Goal: Contribute content: Add original content to the website for others to see

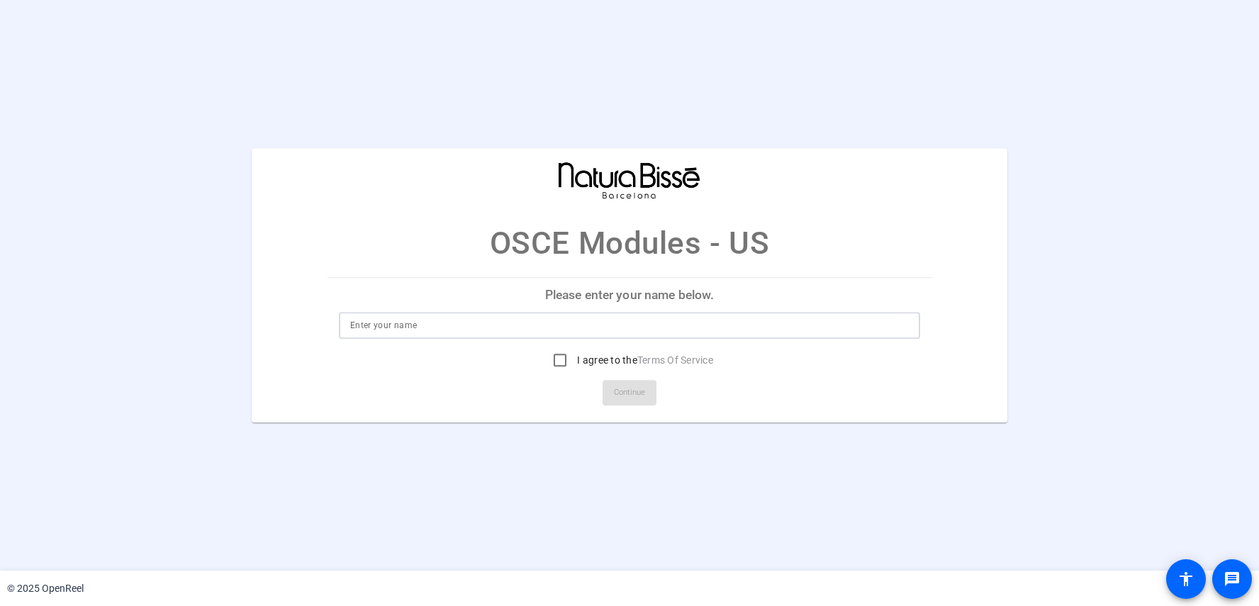
click at [389, 322] on input at bounding box center [629, 325] width 559 height 17
type input "Rae"
click at [558, 355] on input "I agree to the Terms Of Service" at bounding box center [560, 360] width 28 height 28
checkbox input "true"
click at [612, 388] on span at bounding box center [629, 393] width 54 height 34
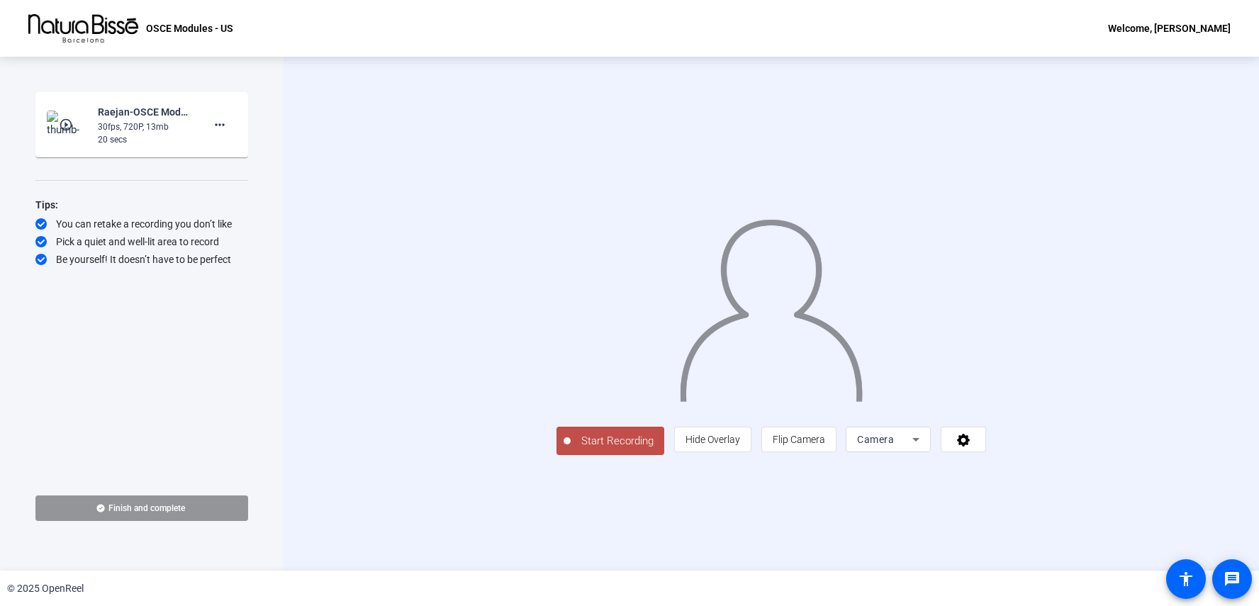
click at [924, 448] on icon at bounding box center [915, 439] width 17 height 17
click at [1053, 507] on span "Screen And Camera" at bounding box center [1067, 505] width 74 height 34
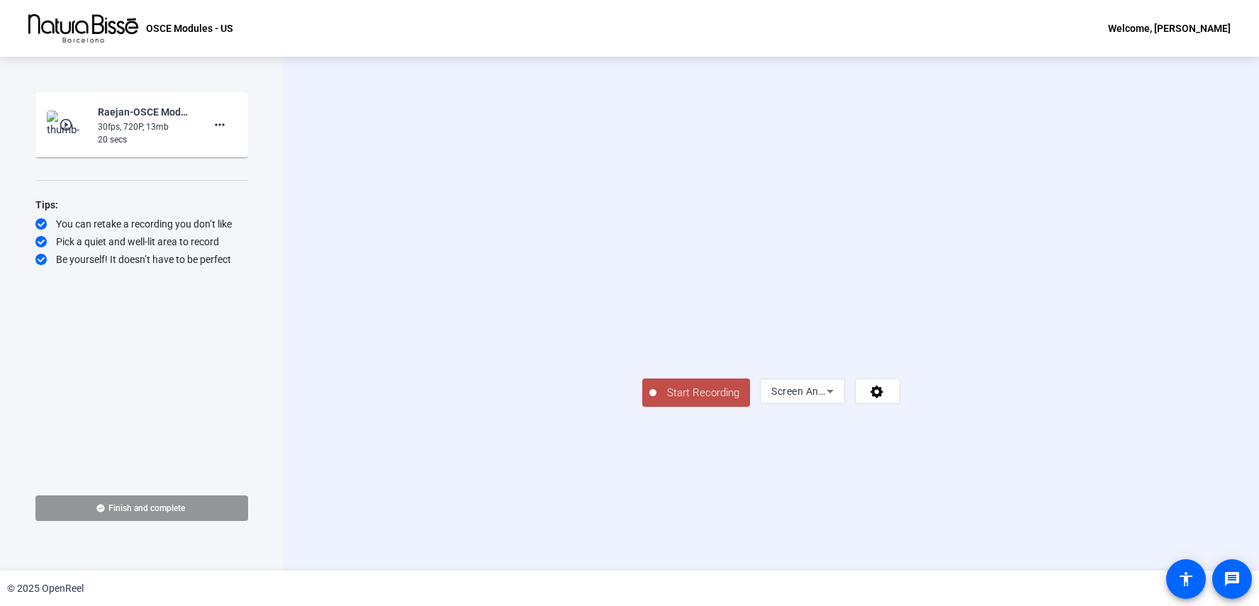
click at [656, 401] on span "Start Recording" at bounding box center [703, 393] width 94 height 16
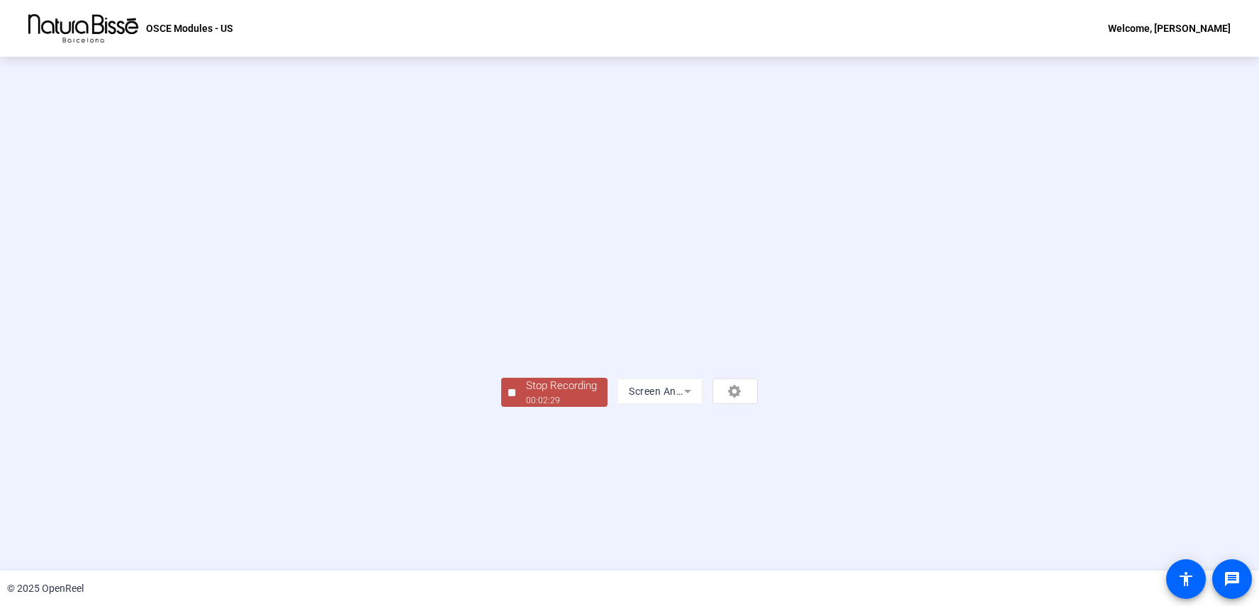
click at [526, 394] on div "Stop Recording" at bounding box center [561, 386] width 71 height 16
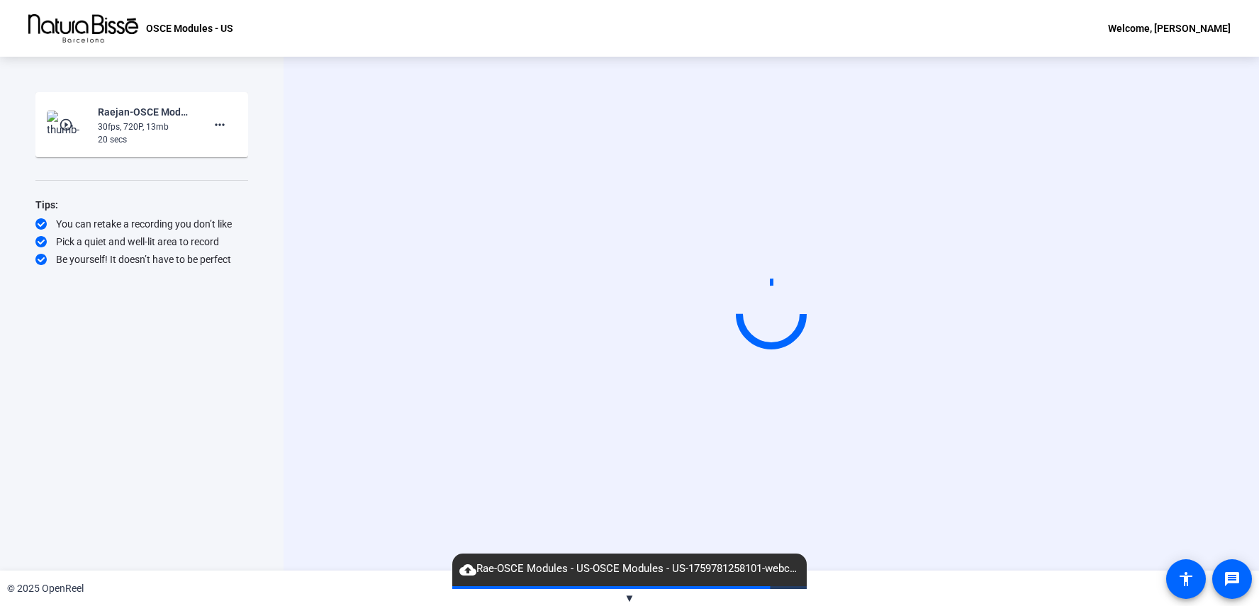
click at [328, 532] on div "Start Recording" at bounding box center [770, 314] width 975 height 514
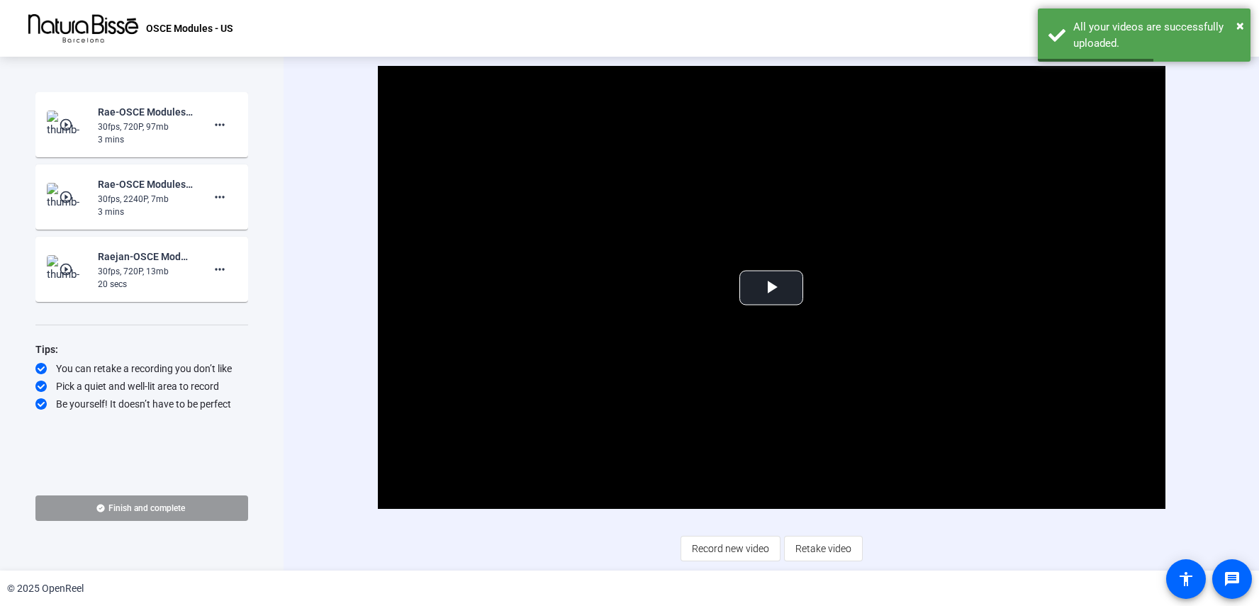
click at [147, 505] on span "Finish and complete" at bounding box center [146, 507] width 77 height 11
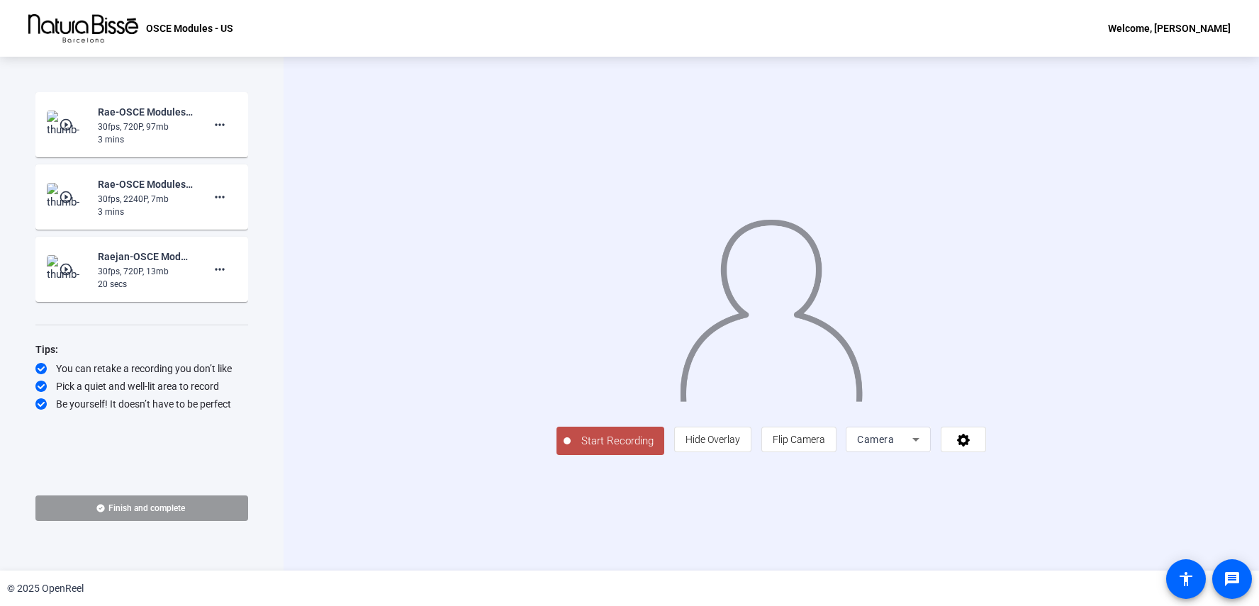
click at [169, 510] on span "Finish and complete" at bounding box center [146, 507] width 77 height 11
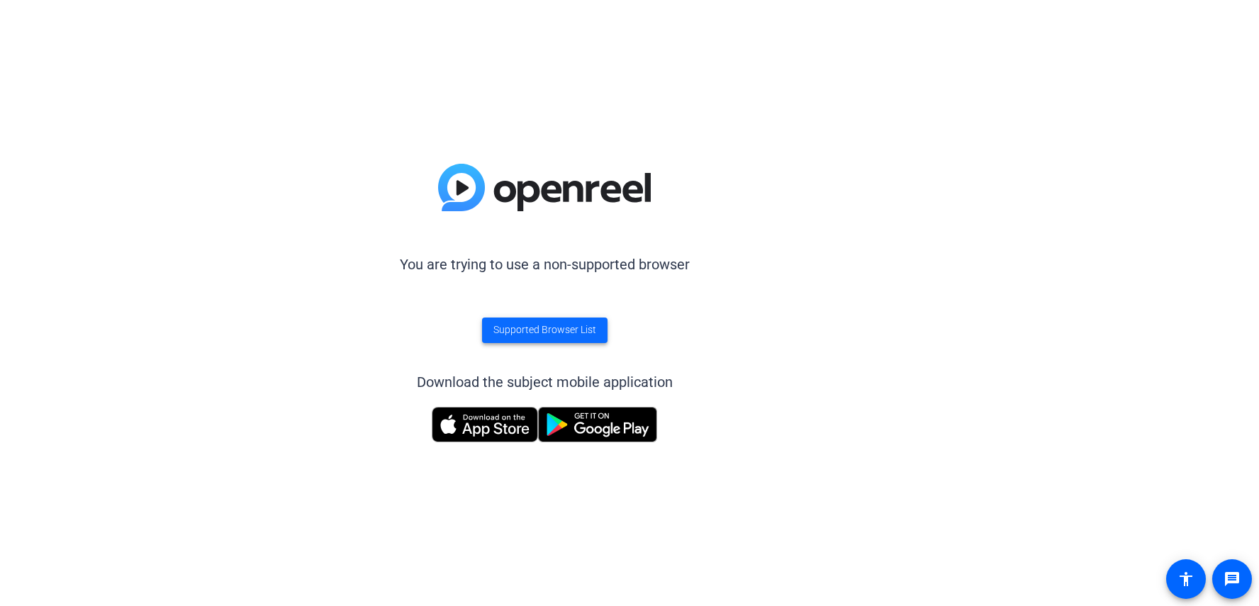
click at [578, 327] on span "Supported Browser List" at bounding box center [544, 329] width 103 height 15
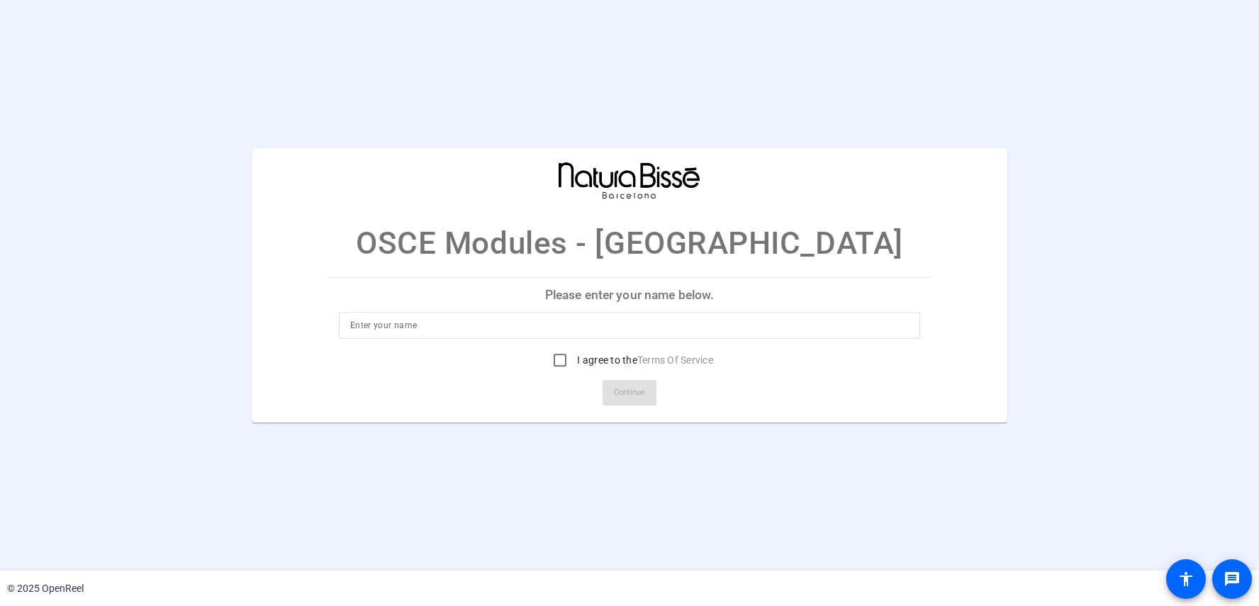
click at [372, 315] on div at bounding box center [629, 325] width 559 height 27
type input "Rae"
click at [558, 368] on input "I agree to the Terms Of Service" at bounding box center [560, 360] width 28 height 28
checkbox input "true"
click at [636, 390] on span "Continue" at bounding box center [629, 392] width 31 height 21
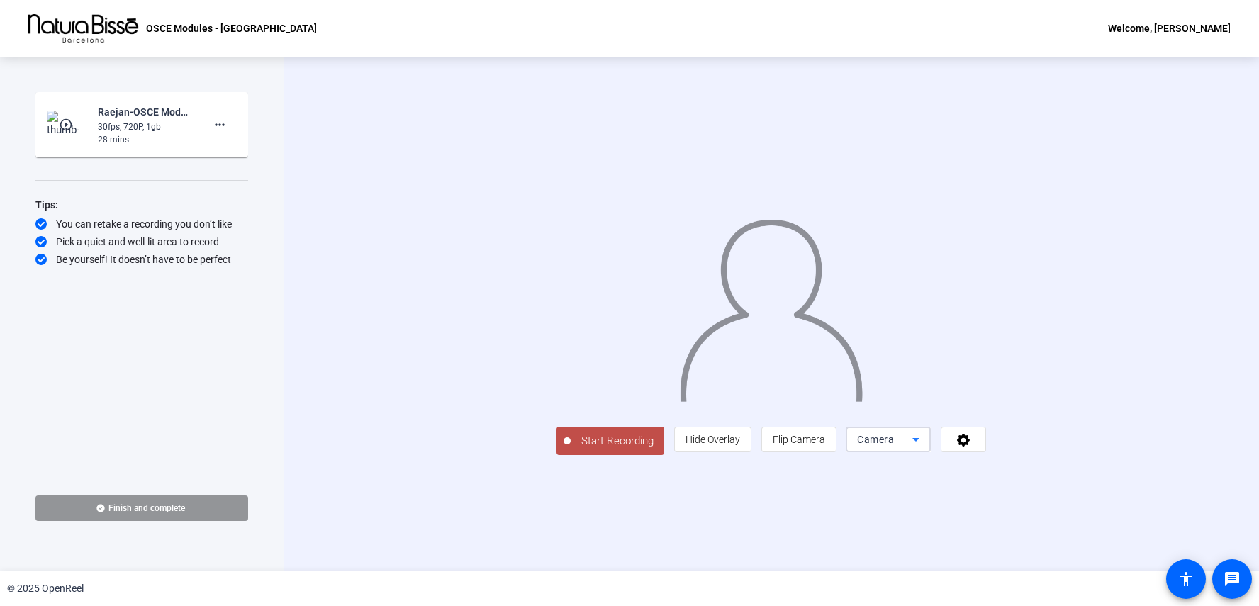
click at [924, 448] on icon at bounding box center [915, 439] width 17 height 17
click at [1075, 510] on span "Screen And Camera" at bounding box center [1067, 505] width 74 height 34
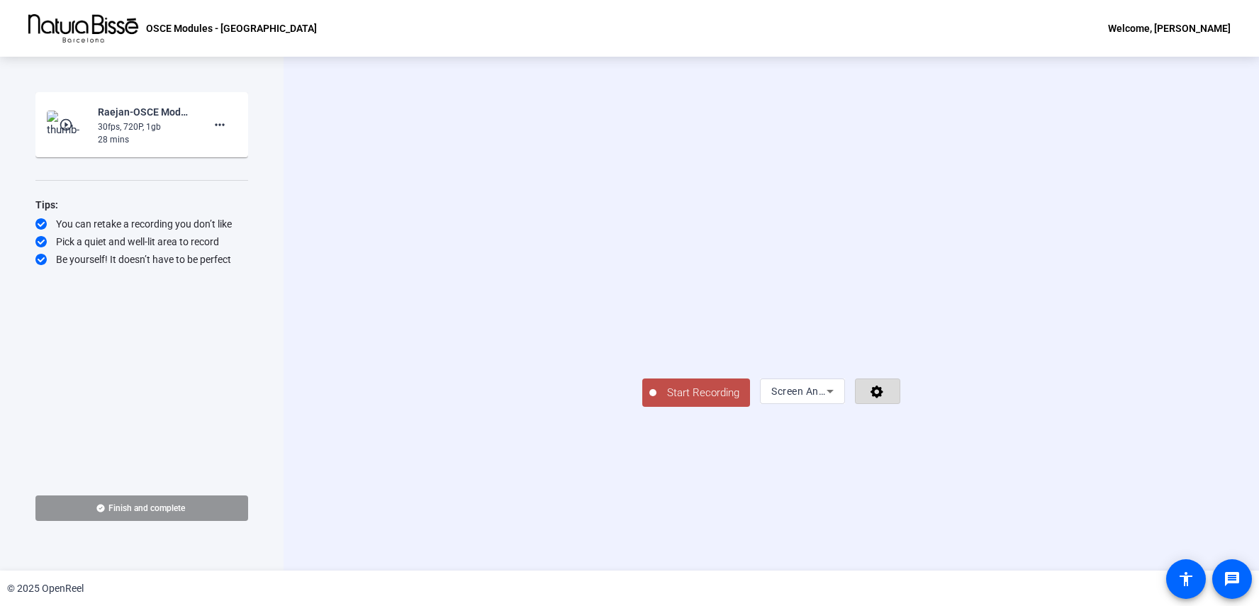
click at [899, 408] on span at bounding box center [877, 391] width 44 height 34
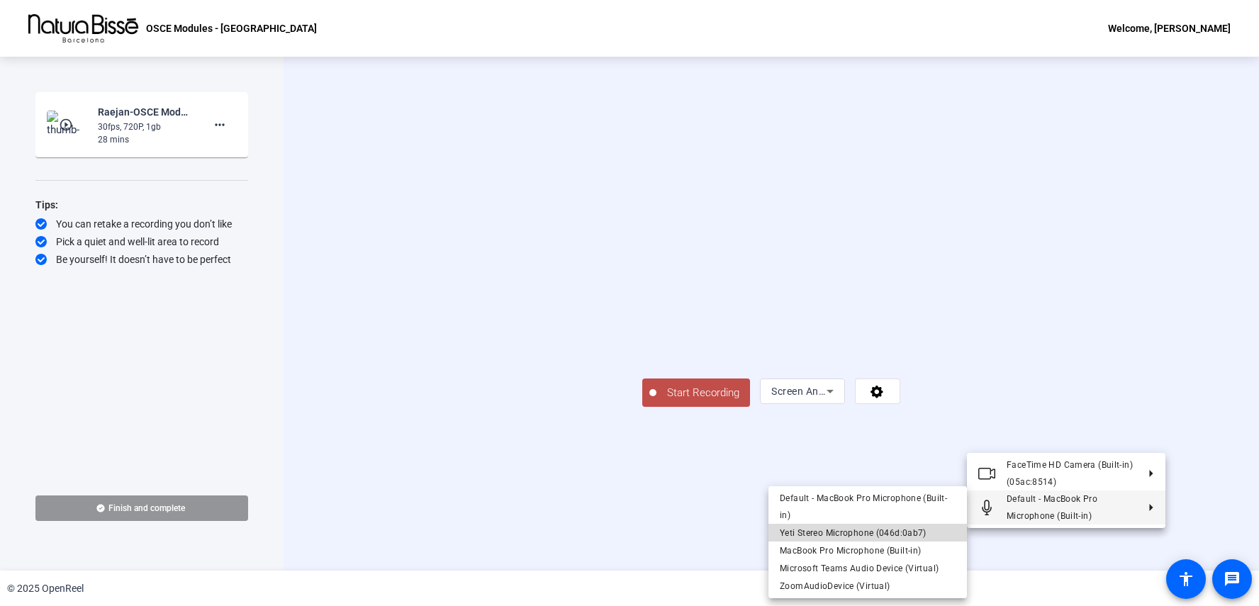
click at [877, 536] on span "Yeti Stereo Microphone (046d:0ab7)" at bounding box center [853, 533] width 147 height 10
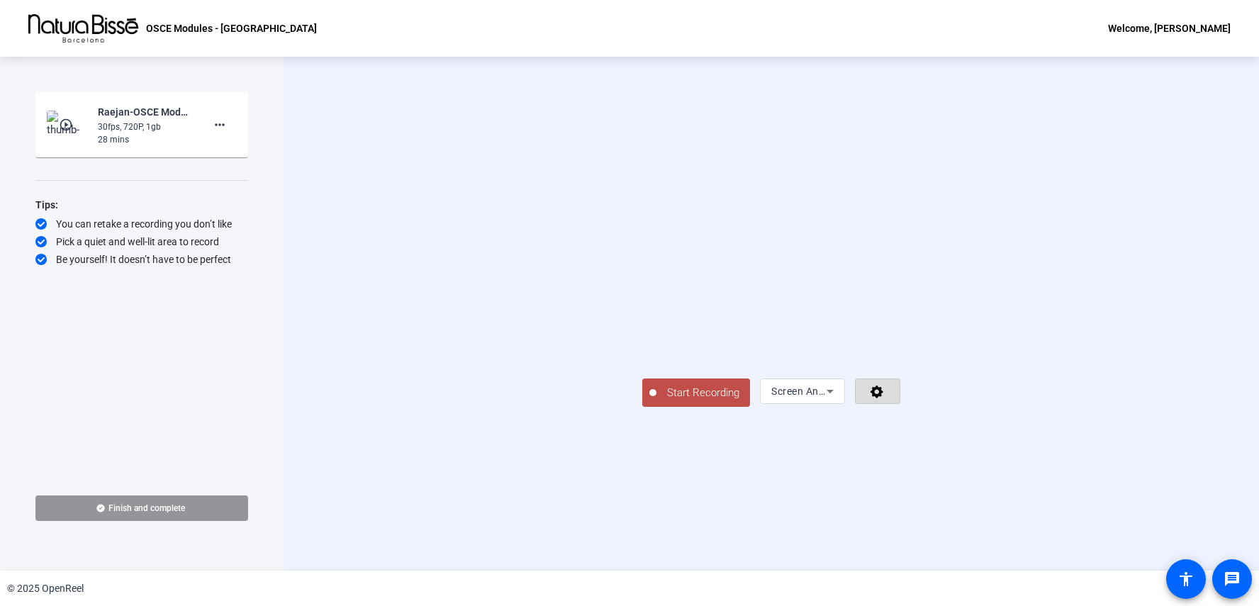
click at [883, 398] on icon at bounding box center [876, 392] width 13 height 13
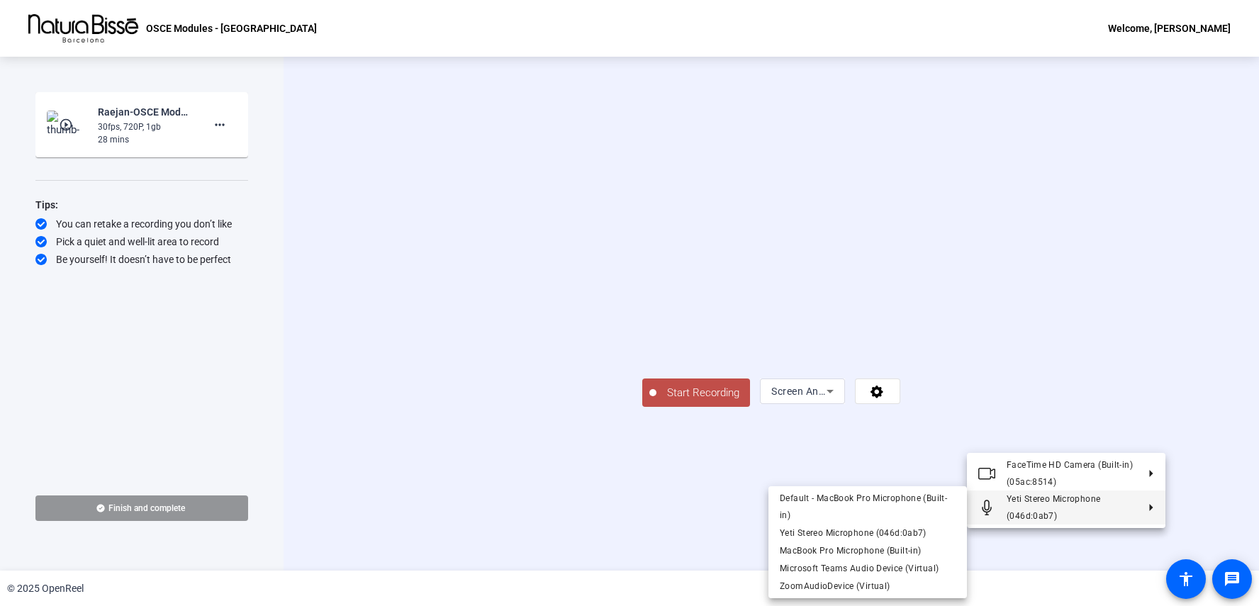
click at [1202, 281] on div at bounding box center [629, 303] width 1259 height 606
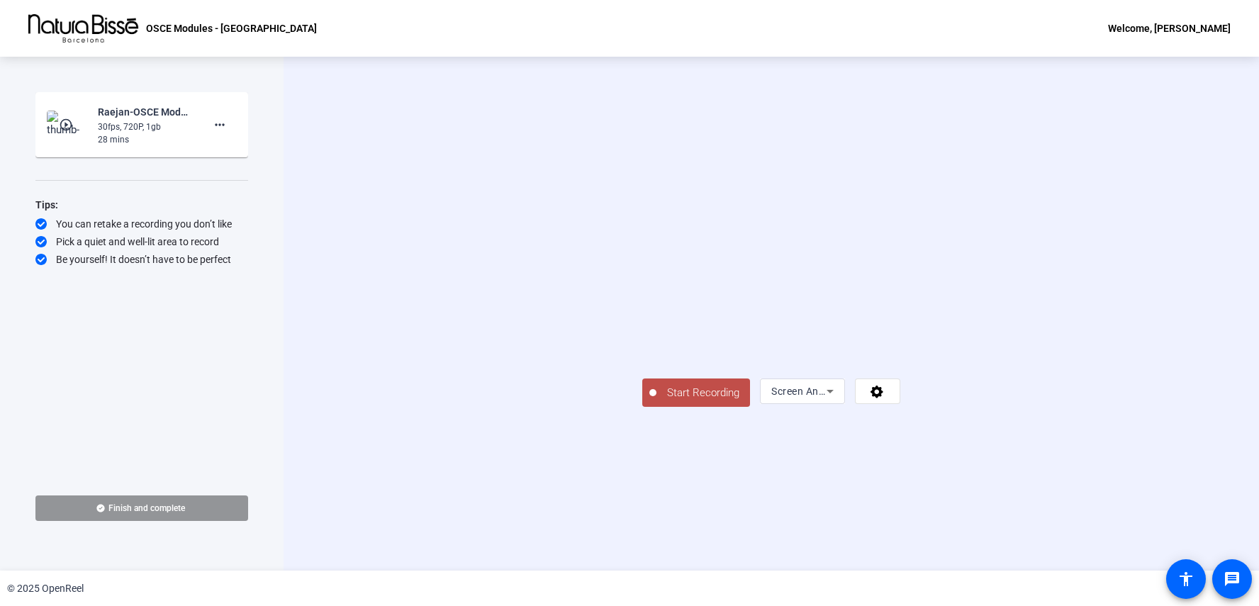
click at [656, 401] on span "Start Recording" at bounding box center [703, 393] width 94 height 16
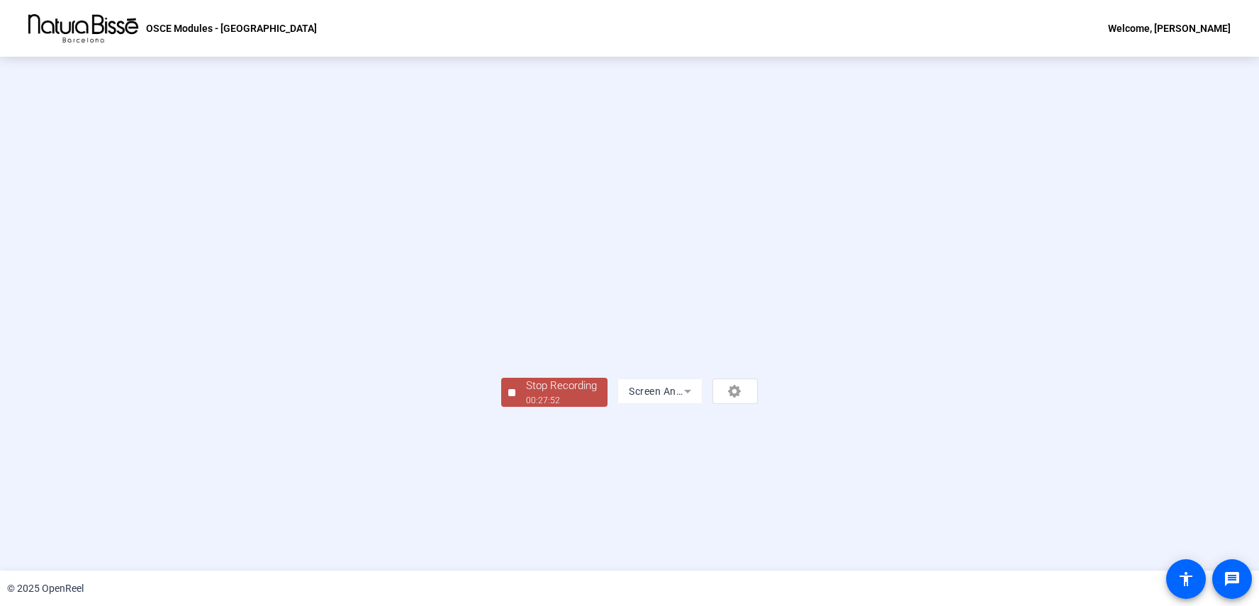
click at [526, 407] on div "00:27:52" at bounding box center [561, 400] width 71 height 13
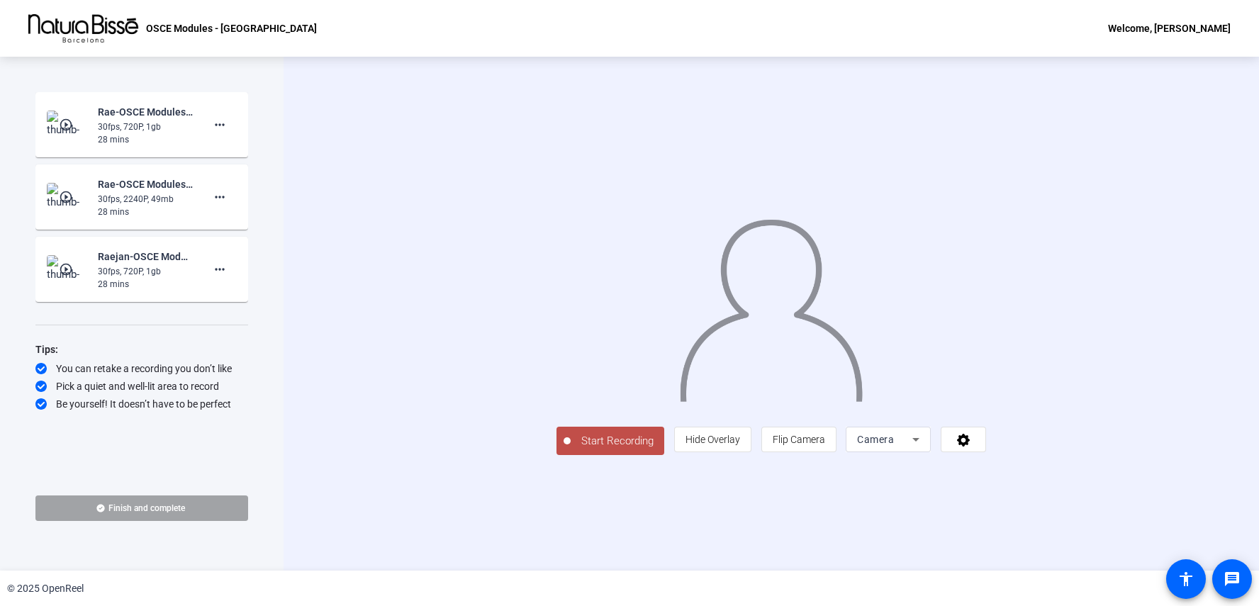
click at [135, 501] on span at bounding box center [141, 508] width 213 height 34
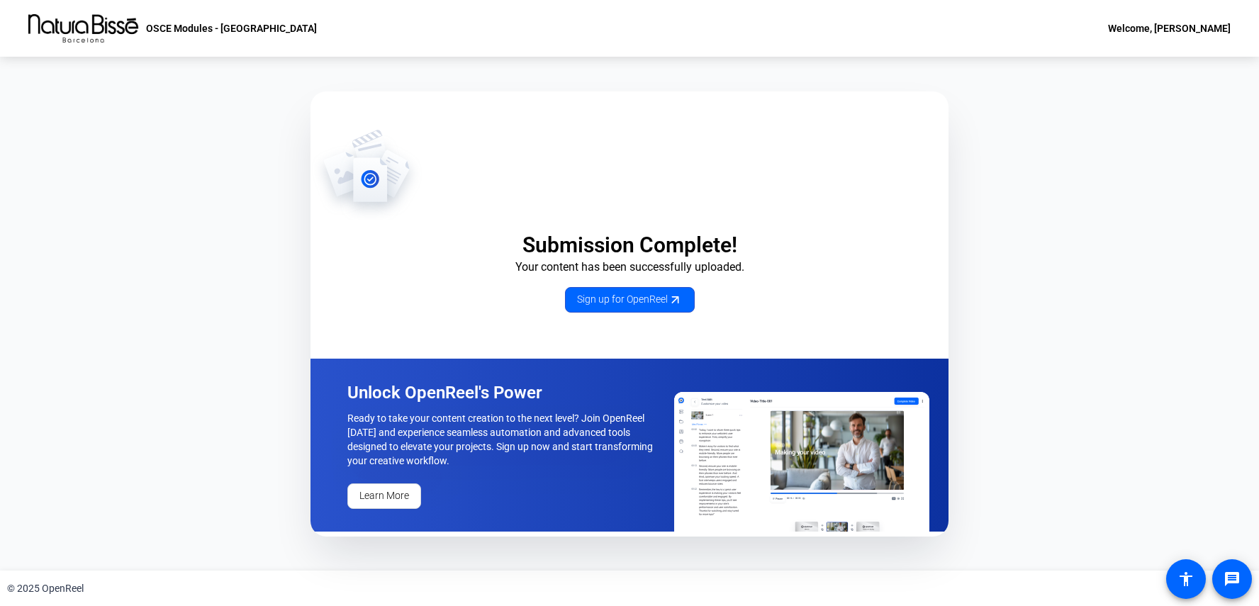
click at [1189, 31] on div "Welcome, Rae" at bounding box center [1169, 28] width 123 height 17
click at [1099, 111] on div at bounding box center [629, 303] width 1259 height 606
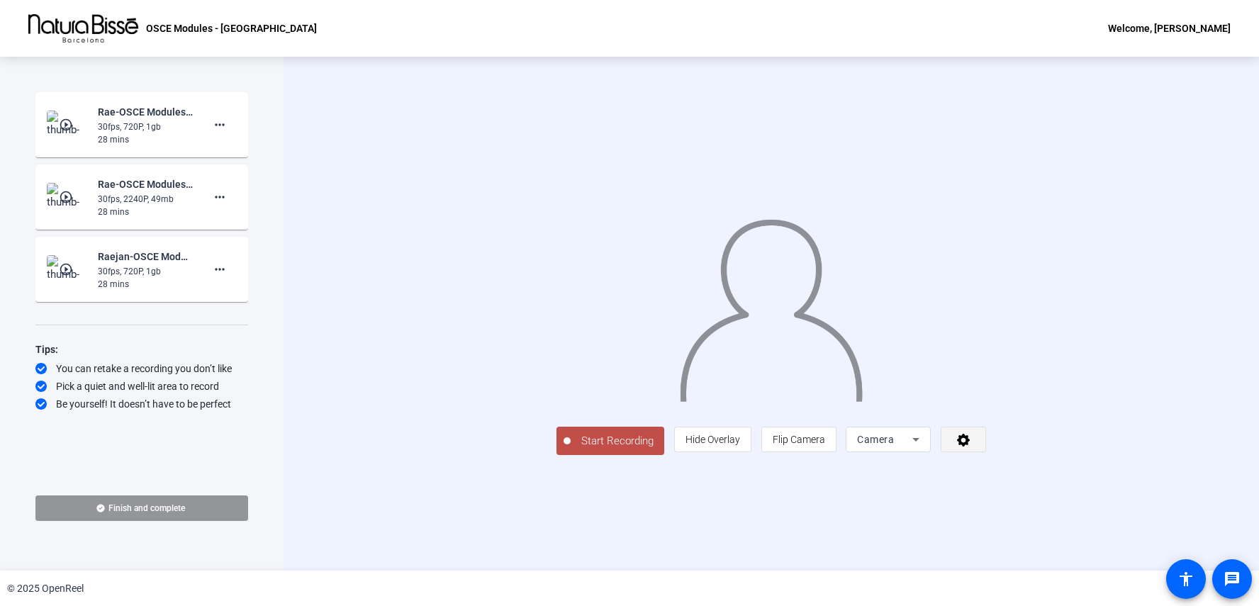
click at [970, 446] on icon at bounding box center [963, 440] width 13 height 13
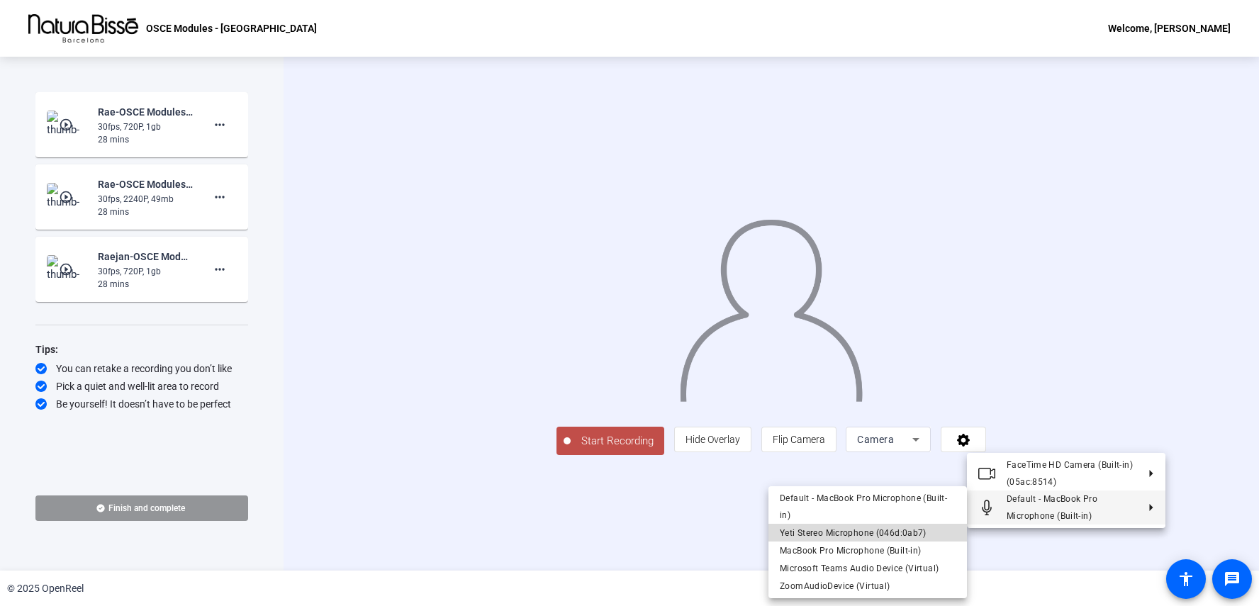
click at [885, 534] on span "Yeti Stereo Microphone (046d:0ab7)" at bounding box center [853, 533] width 147 height 10
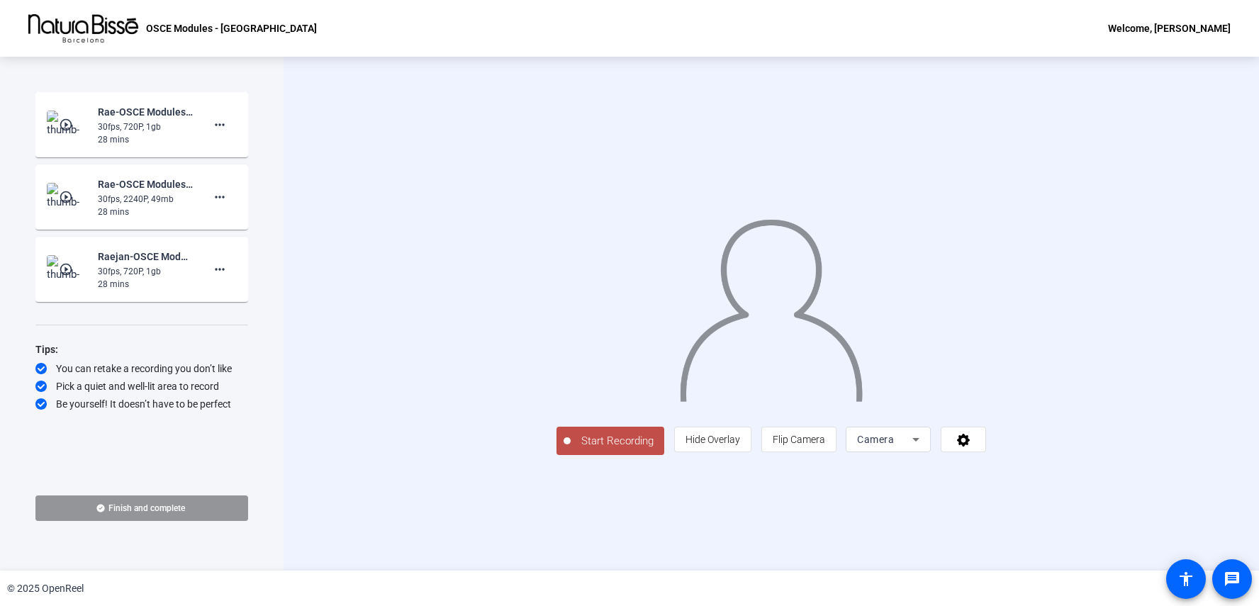
click at [924, 448] on icon at bounding box center [915, 439] width 17 height 17
click at [1069, 510] on span "Screen And Camera" at bounding box center [1067, 505] width 74 height 34
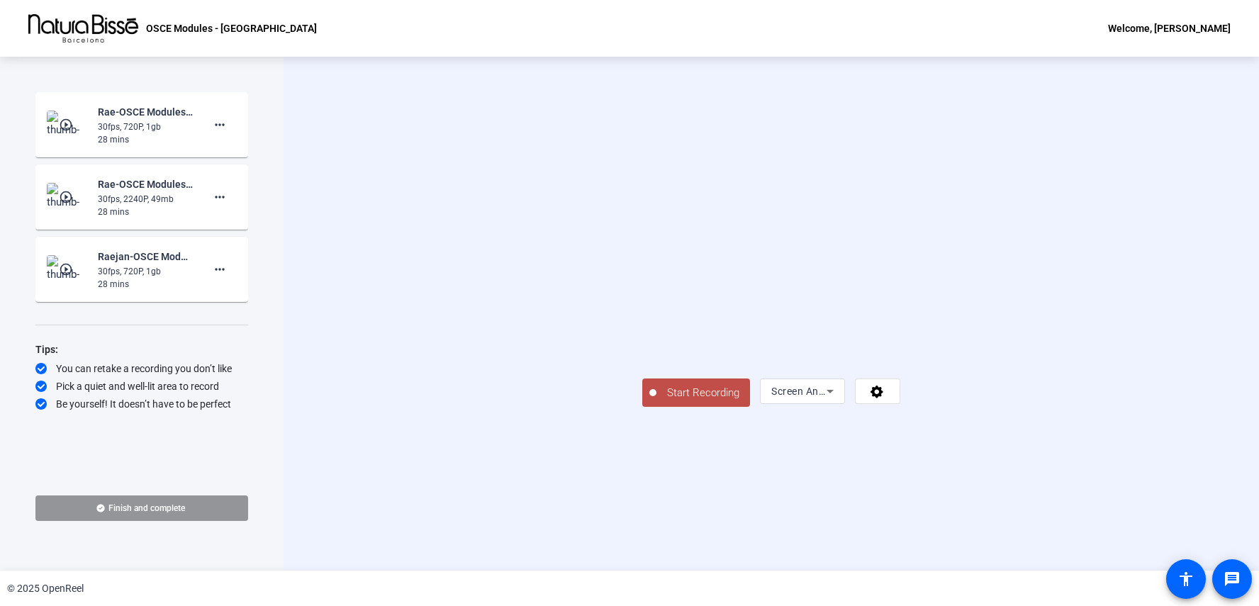
click at [656, 401] on span "Start Recording" at bounding box center [703, 393] width 94 height 16
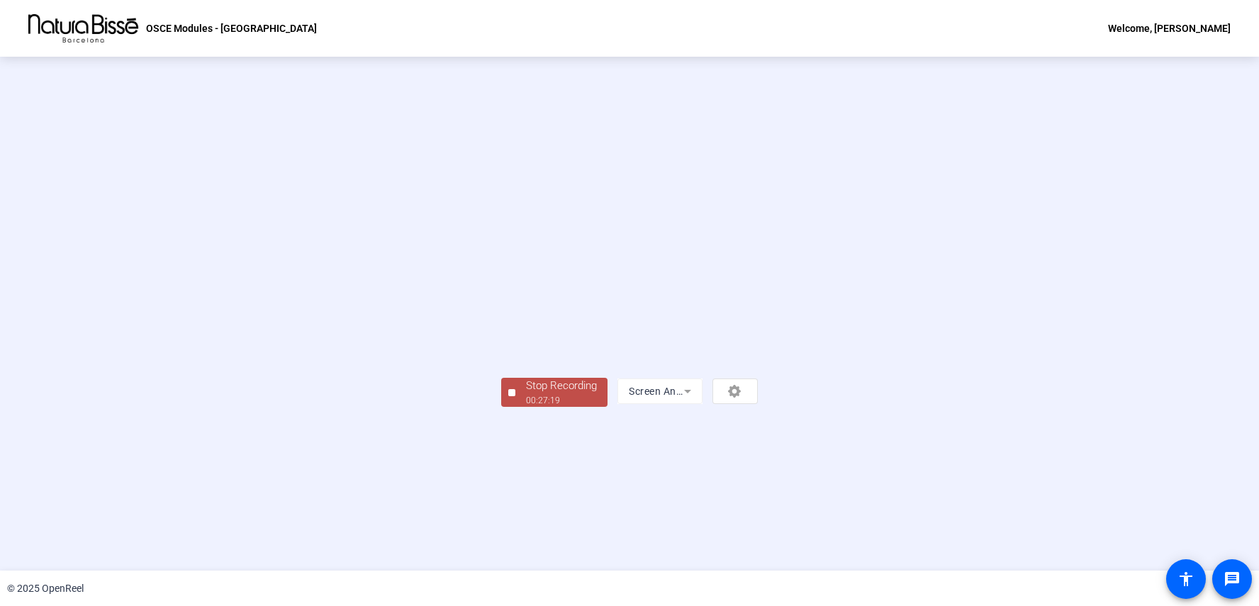
click at [526, 407] on div "00:27:19" at bounding box center [561, 400] width 71 height 13
